Goal: Transaction & Acquisition: Download file/media

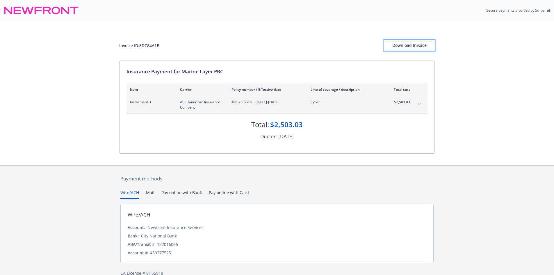
click at [397, 40] on button "Download Invoice" at bounding box center [409, 46] width 51 height 12
